Goal: Information Seeking & Learning: Learn about a topic

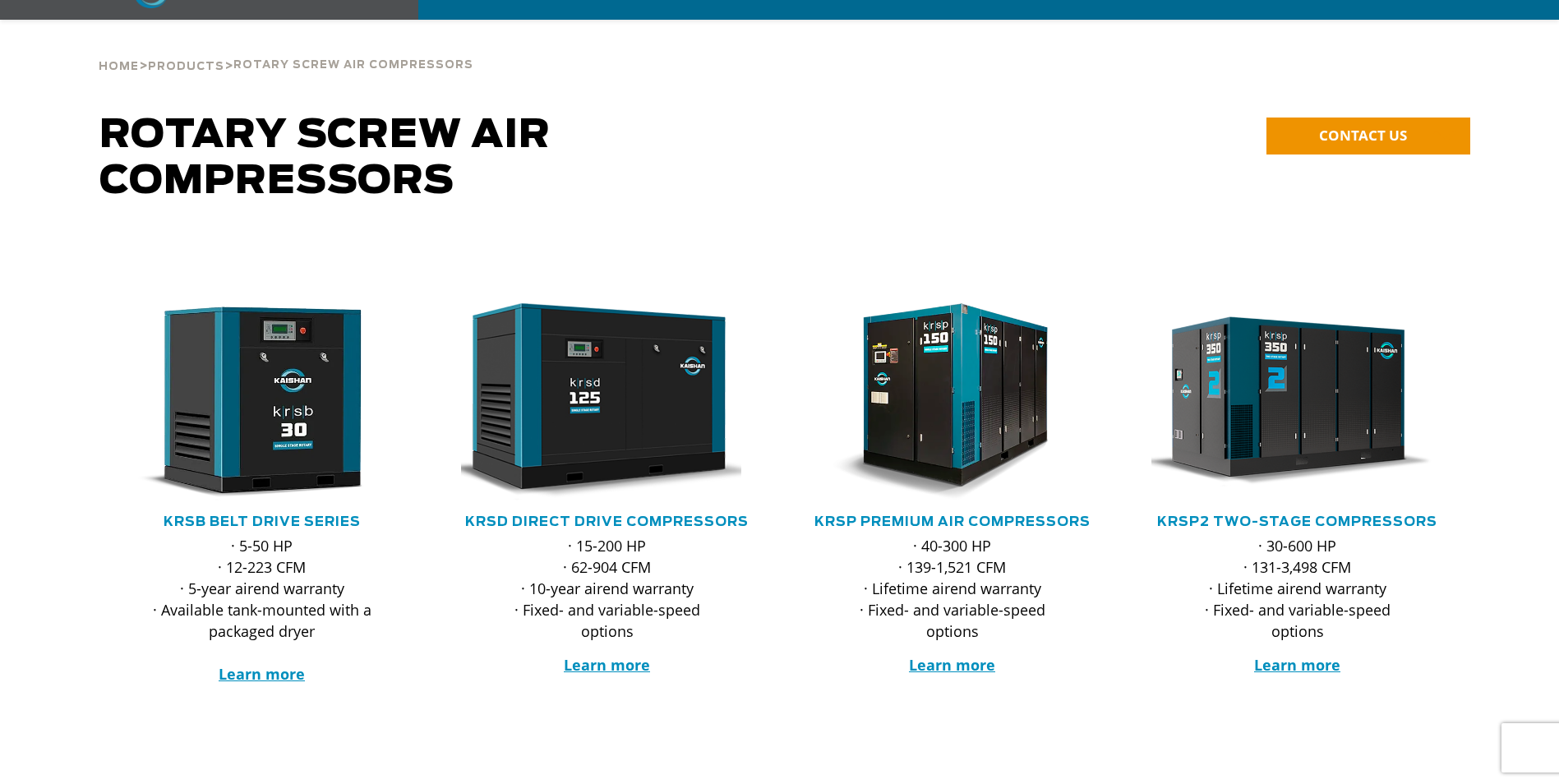
scroll to position [82, 0]
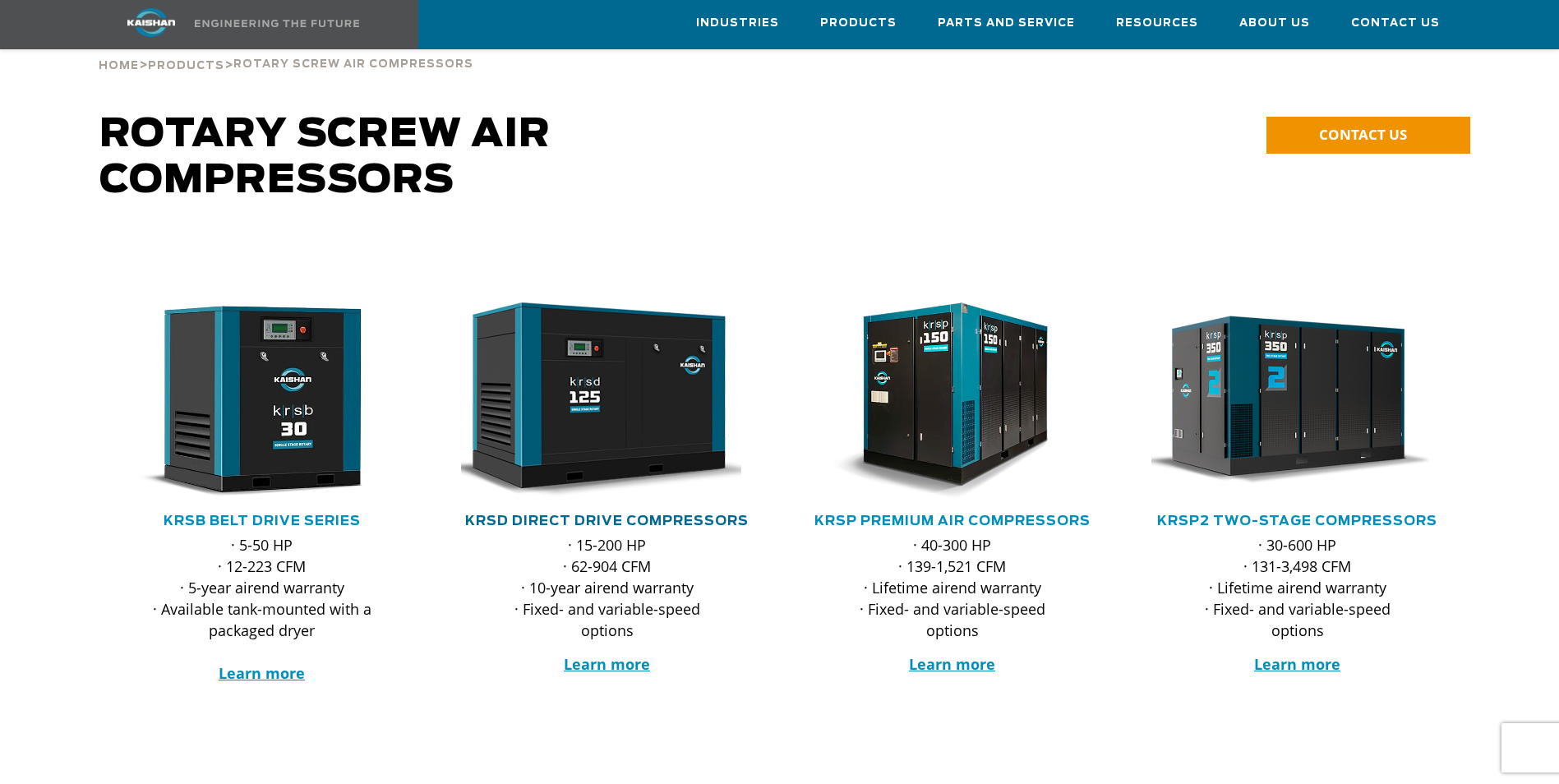
click at [543, 514] on link "KRSD Direct Drive Compressors" at bounding box center [607, 521] width 284 height 13
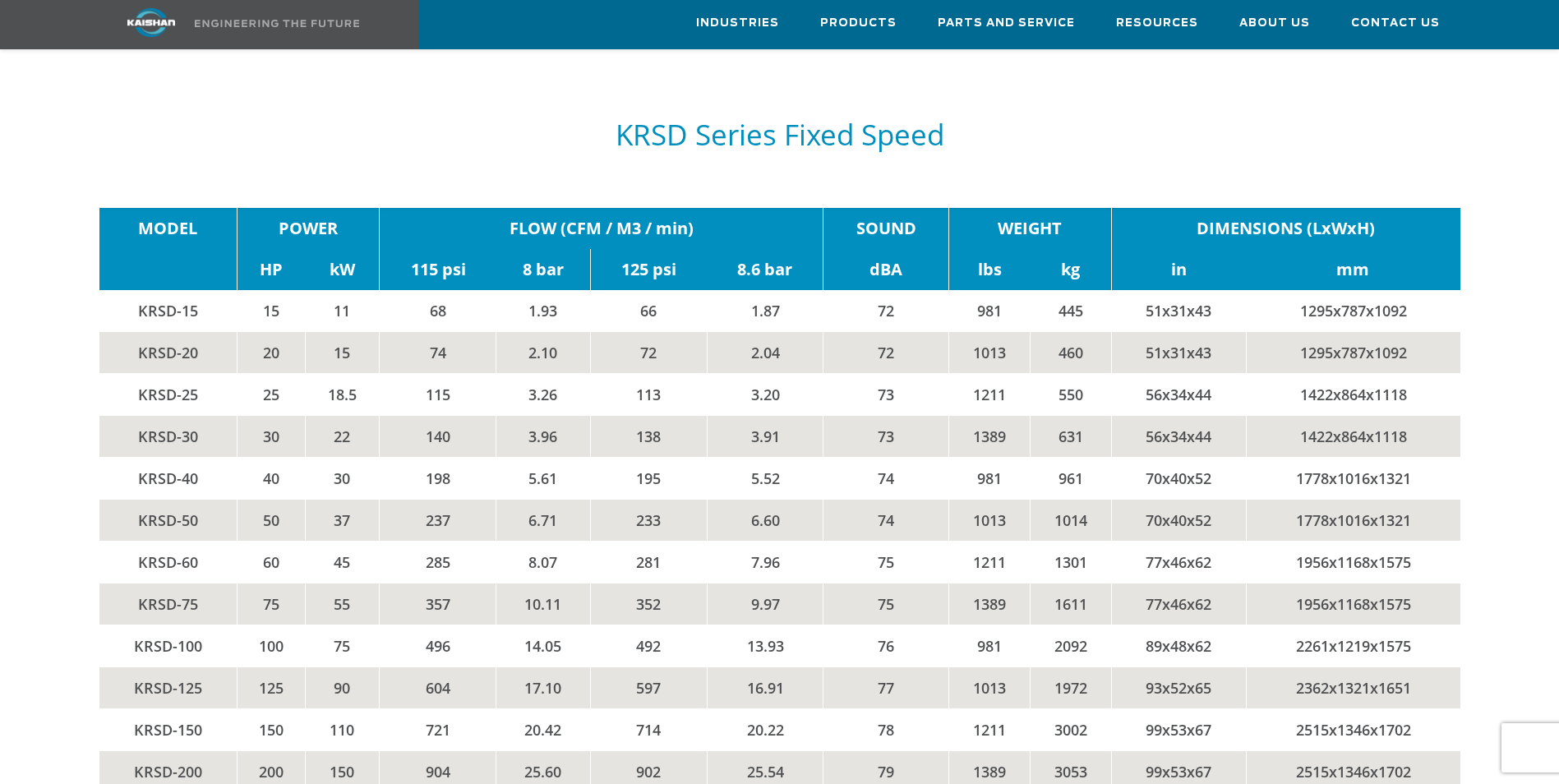
scroll to position [2712, 0]
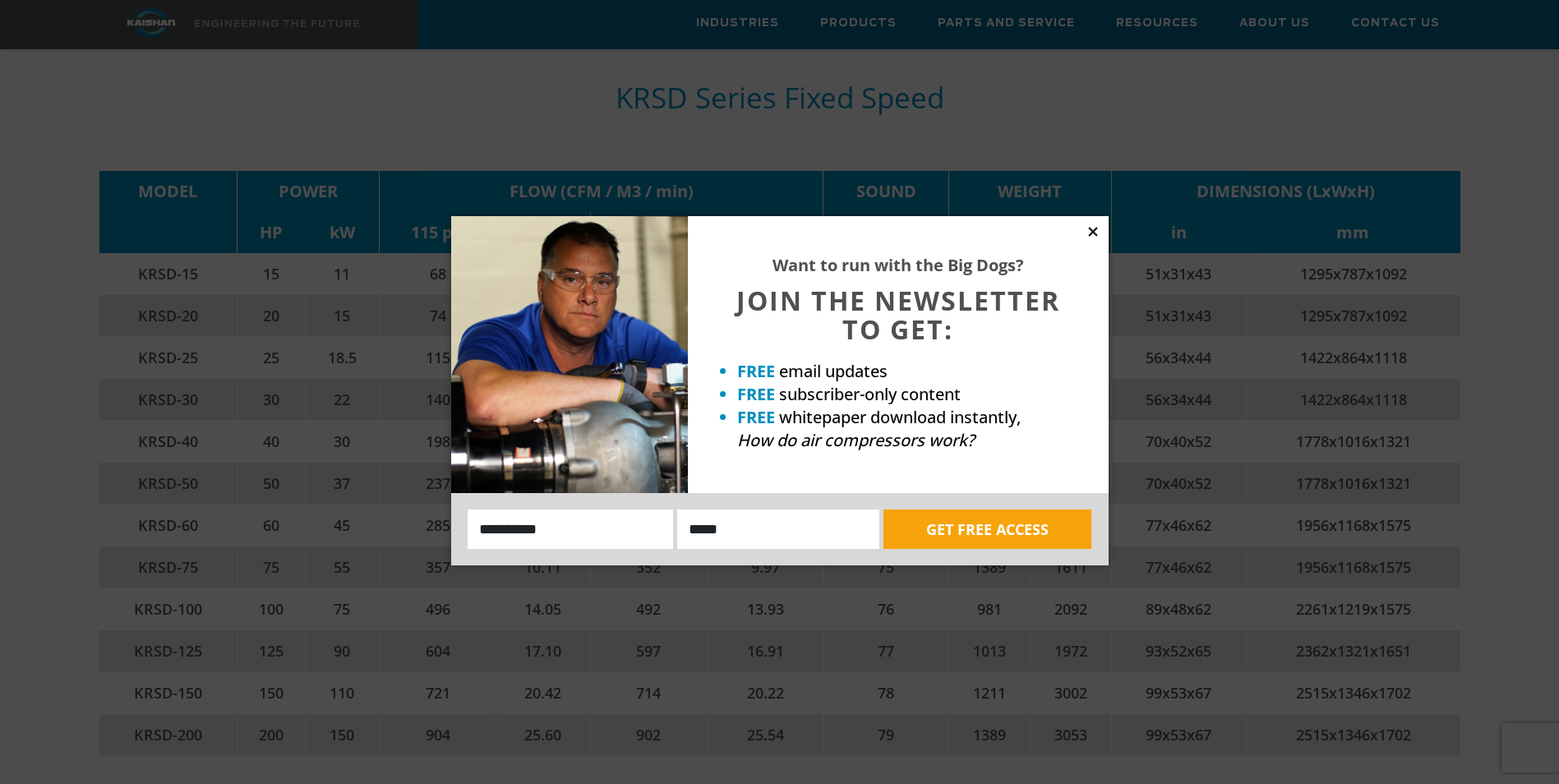
click at [1097, 231] on icon at bounding box center [1092, 231] width 15 height 15
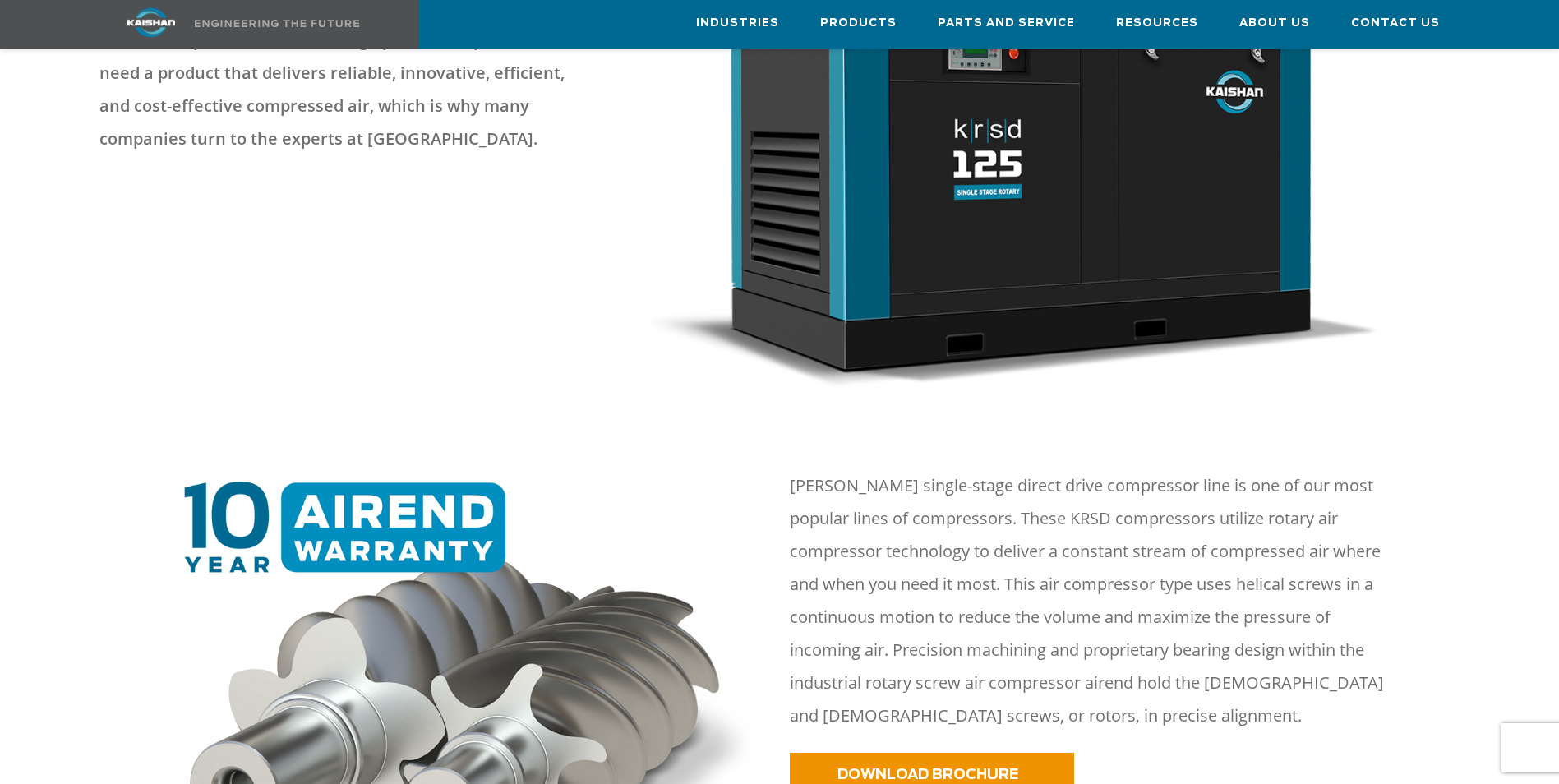
scroll to position [0, 0]
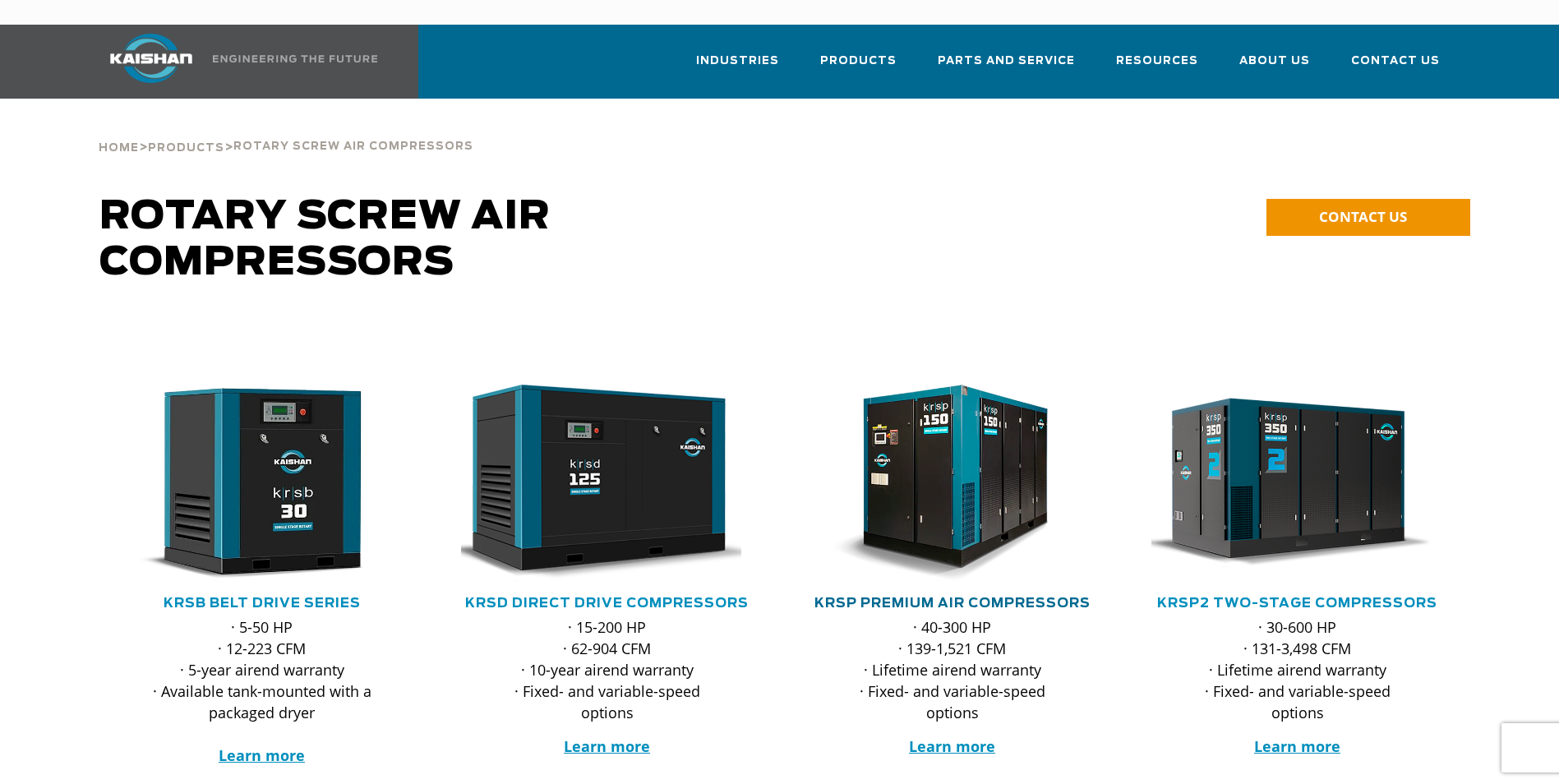
click at [880, 596] on link "KRSP Premium Air Compressors" at bounding box center [952, 603] width 276 height 13
